Goal: Information Seeking & Learning: Find specific fact

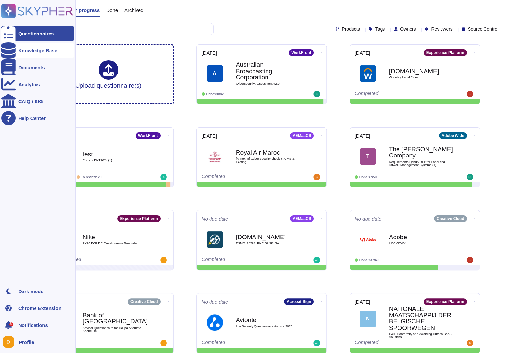
click at [9, 48] on icon at bounding box center [8, 50] width 14 height 16
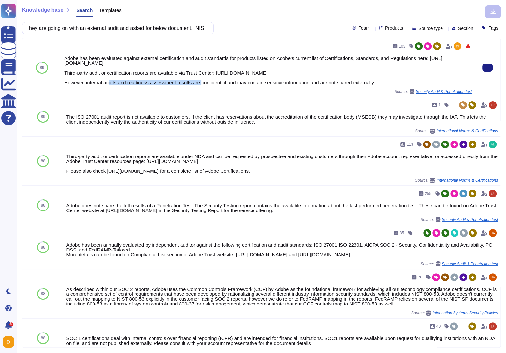
drag, startPoint x: 221, startPoint y: 73, endPoint x: 321, endPoint y: 74, distance: 100.0
click at [321, 74] on div "Adobe has been evaluated against external certification and audit standards for…" at bounding box center [267, 70] width 407 height 29
copy div "[URL][DOMAIN_NAME]"
drag, startPoint x: 203, startPoint y: 61, endPoint x: 63, endPoint y: 64, distance: 141.0
click at [63, 64] on div "103 Adobe has been evaluated against external certification and audit standards…" at bounding box center [268, 67] width 413 height 59
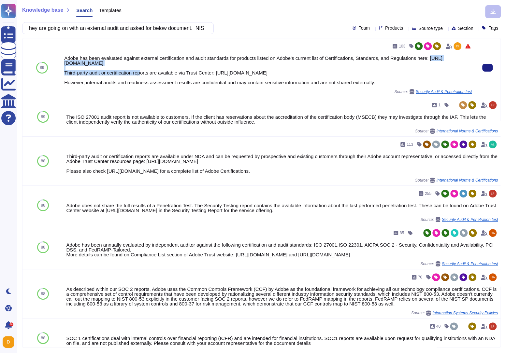
copy div "[URL][DOMAIN_NAME]"
drag, startPoint x: 67, startPoint y: 58, endPoint x: 427, endPoint y: 86, distance: 361.9
click at [427, 86] on div "103 Adobe has been evaluated against external certification and audit standards…" at bounding box center [267, 67] width 407 height 53
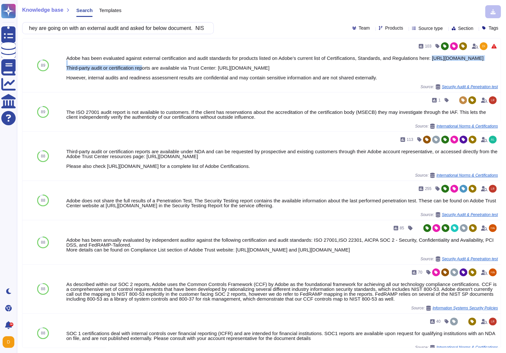
copy div "Adobe has been evaluated against external certification and audit standards for…"
click at [75, 27] on input "hey are going on with an external audit and asked for below document. NIST SP 8…" at bounding box center [116, 27] width 181 height 11
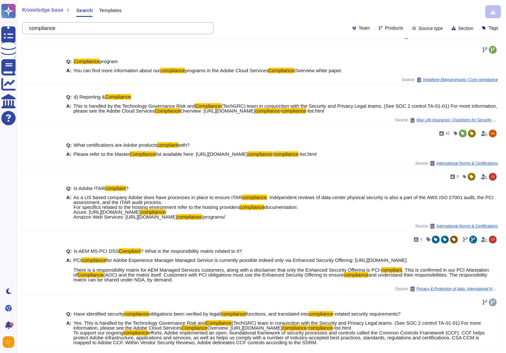
scroll to position [195, 0]
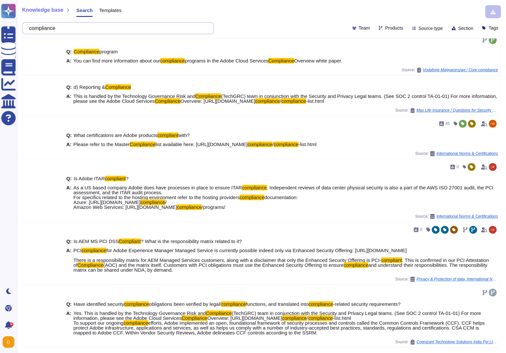
click at [104, 28] on input "compliance" at bounding box center [116, 27] width 181 height 11
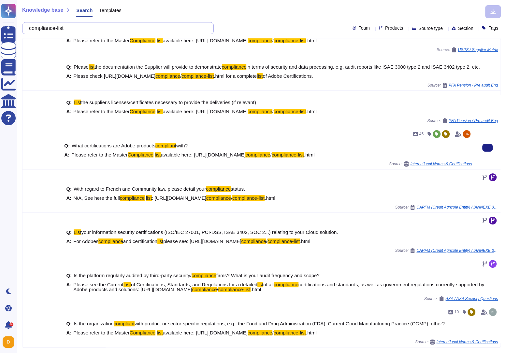
scroll to position [37, 0]
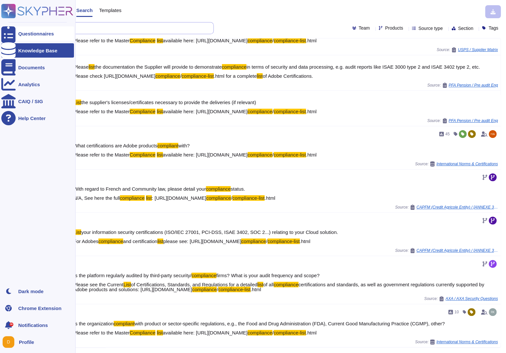
drag, startPoint x: 77, startPoint y: 30, endPoint x: 9, endPoint y: 28, distance: 67.4
click at [9, 28] on div "Questionnaires Knowledge Base Documents Analytics CAIQ / SIG Help Center Dark m…" at bounding box center [253, 176] width 506 height 353
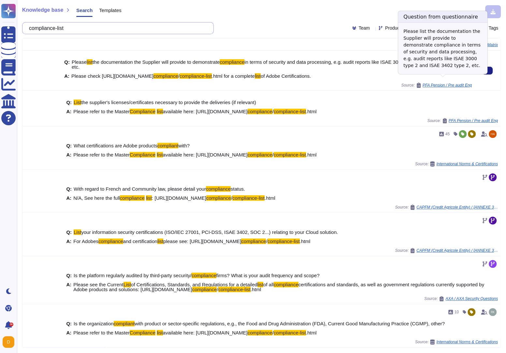
scroll to position [0, 0]
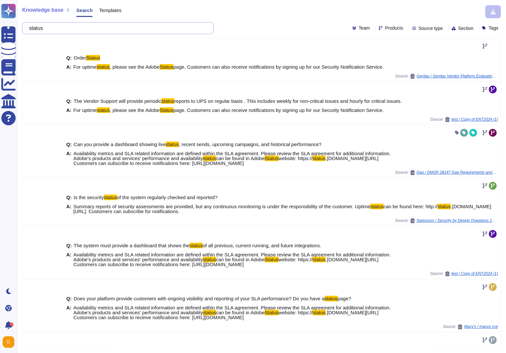
drag, startPoint x: 60, startPoint y: 30, endPoint x: 30, endPoint y: 29, distance: 30.6
click at [30, 29] on div "status" at bounding box center [117, 28] width 191 height 12
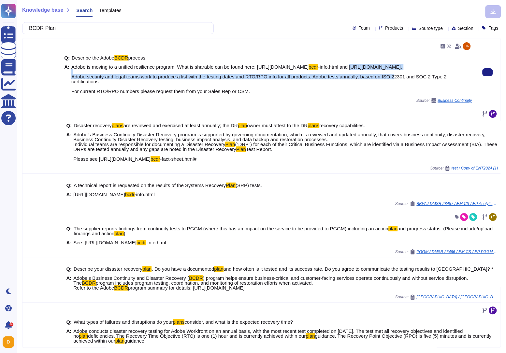
drag, startPoint x: 72, startPoint y: 73, endPoint x: 101, endPoint y: 77, distance: 29.9
click at [101, 77] on span "Adobe is moving to a unified resilience program. What is sharable can be found …" at bounding box center [271, 78] width 400 height 29
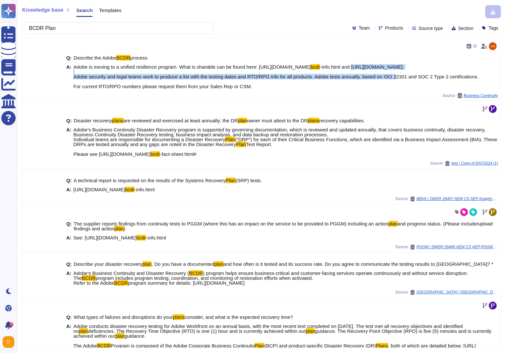
copy span "[URL][DOMAIN_NAME]."
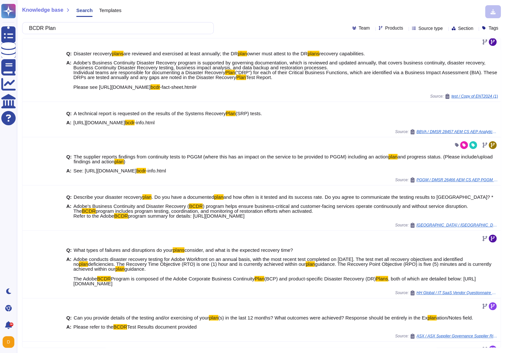
scroll to position [72, 0]
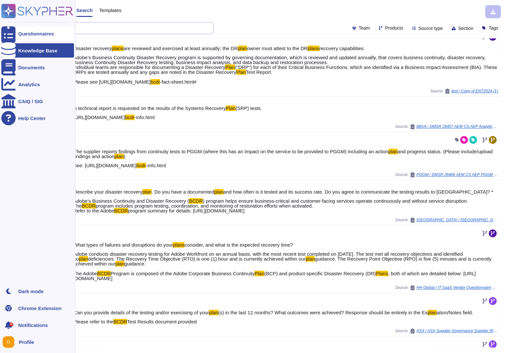
drag, startPoint x: 85, startPoint y: 31, endPoint x: 12, endPoint y: 26, distance: 72.4
click at [12, 26] on div "Questionnaires Knowledge Base Documents Analytics CAIQ / SIG Help Center Dark m…" at bounding box center [253, 176] width 506 height 353
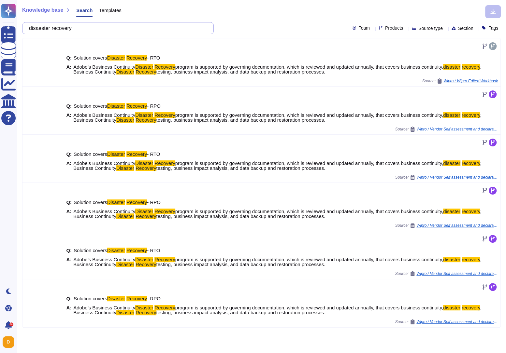
click at [47, 29] on input "disaester recovery" at bounding box center [116, 27] width 181 height 11
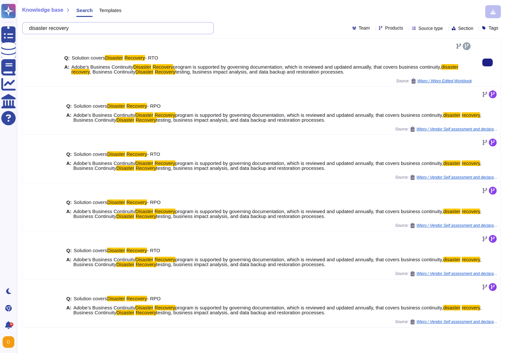
drag, startPoint x: 82, startPoint y: 30, endPoint x: 43, endPoint y: 42, distance: 40.7
click at [40, 36] on div "Knowledge base Search Templates disaster recovery Team Products Source type Sec…" at bounding box center [261, 176] width 489 height 353
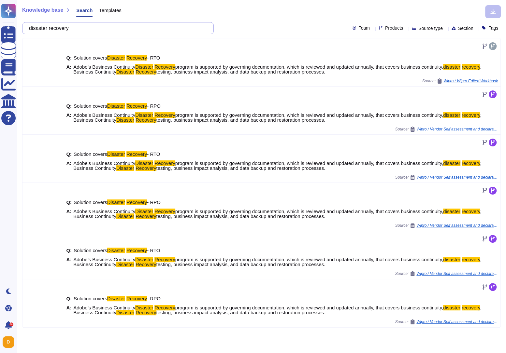
drag, startPoint x: 81, startPoint y: 29, endPoint x: -38, endPoint y: 23, distance: 119.3
click at [0, 23] on html "Questionnaires Knowledge Base Documents Analytics CAIQ / SIG Help Center Dark m…" at bounding box center [253, 176] width 506 height 353
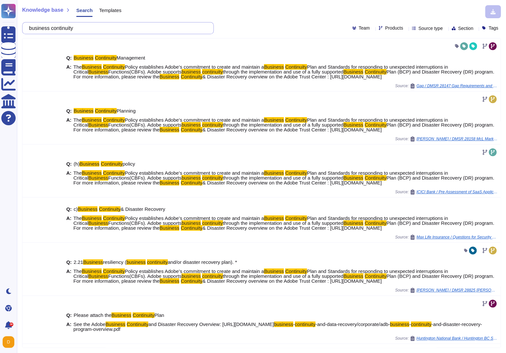
click at [99, 31] on input "business continuity" at bounding box center [116, 27] width 181 height 11
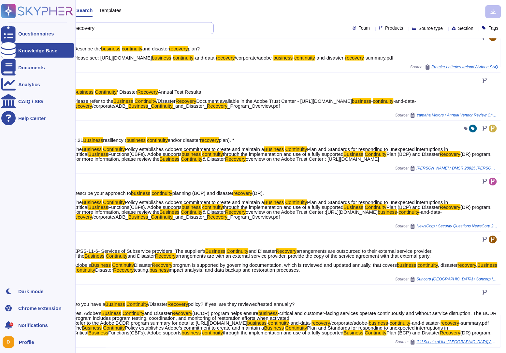
scroll to position [70, 0]
type input "business continuity recovery"
